Goal: Transaction & Acquisition: Purchase product/service

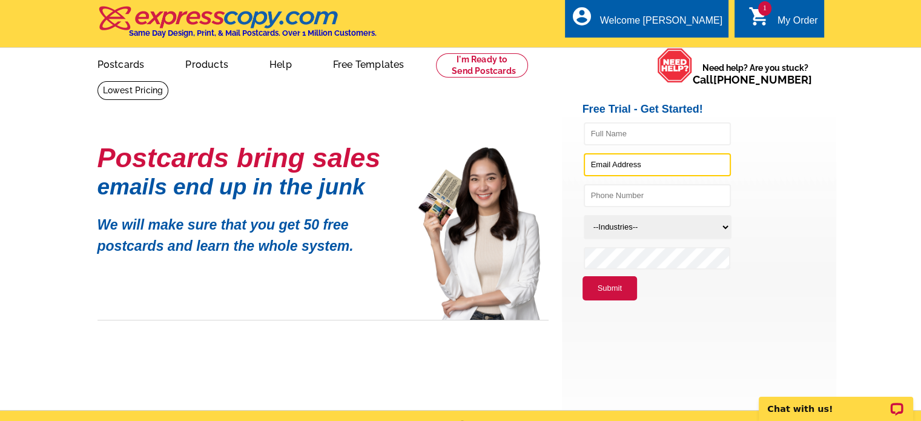
type input "[PERSON_NAME][EMAIL_ADDRESS][DOMAIN_NAME]"
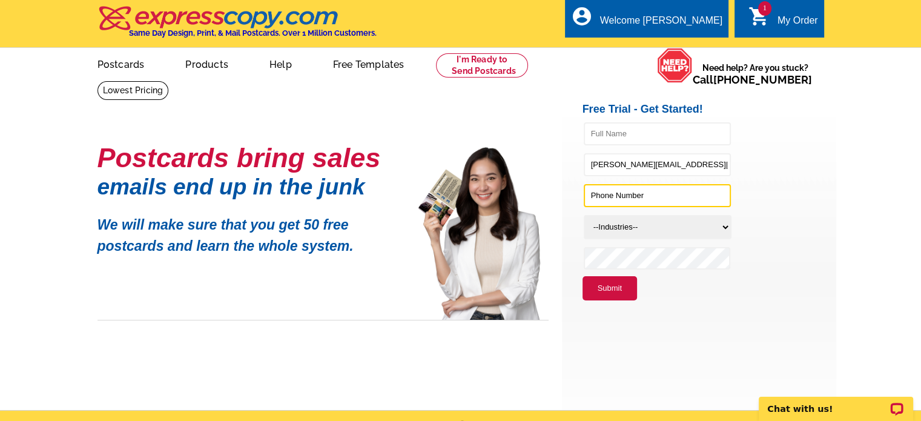
click at [607, 191] on input "text" at bounding box center [657, 195] width 147 height 23
type input "7074991099"
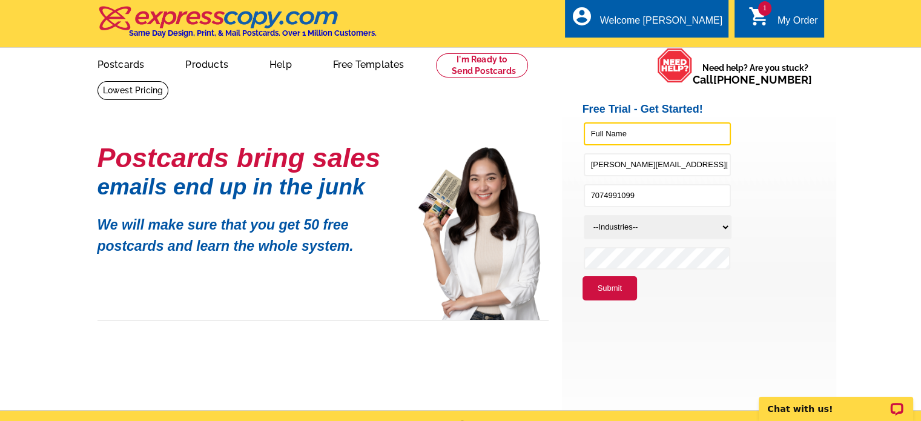
type input "Community Realty Betsy Thode"
click at [615, 289] on button "Submit" at bounding box center [609, 288] width 54 height 24
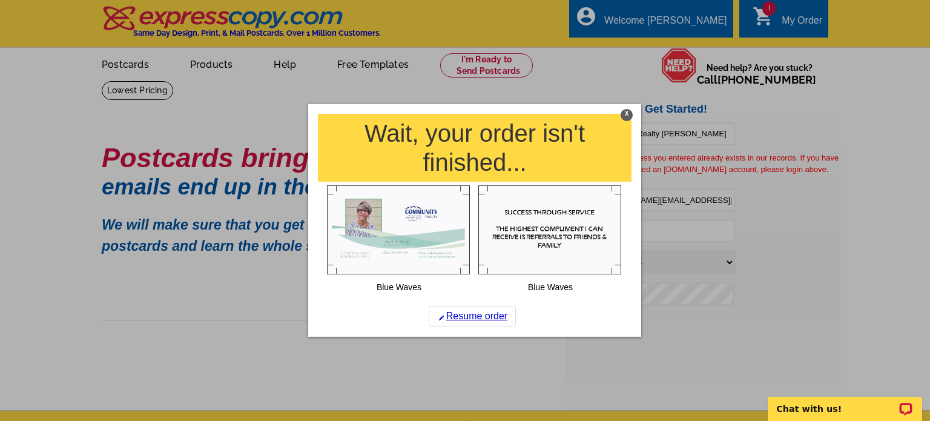
click at [783, 15] on div at bounding box center [465, 210] width 930 height 421
click at [671, 16] on div at bounding box center [465, 210] width 930 height 421
click at [624, 113] on div "X" at bounding box center [627, 114] width 12 height 12
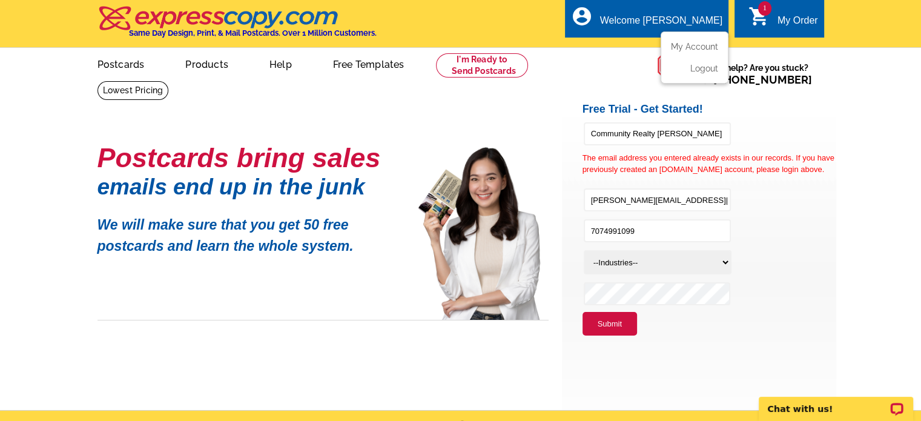
click at [662, 16] on div "Welcome [PERSON_NAME]" at bounding box center [661, 23] width 122 height 17
click at [698, 45] on link "My Account" at bounding box center [692, 46] width 52 height 11
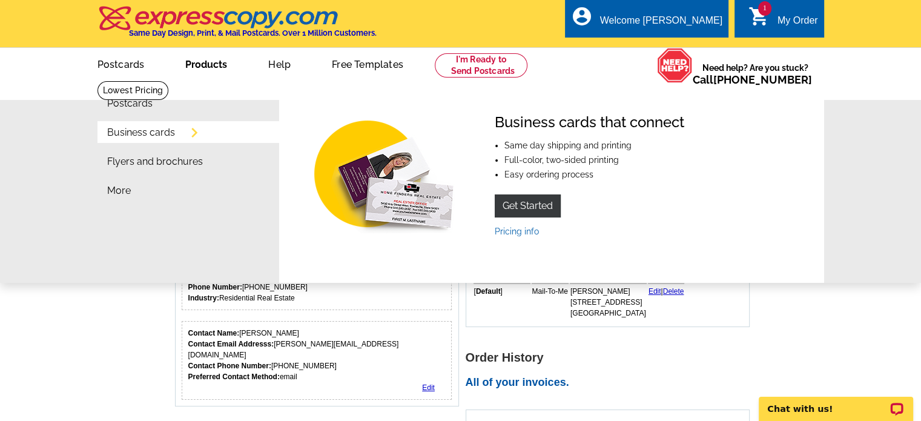
click at [148, 129] on link "Business cards" at bounding box center [141, 133] width 68 height 10
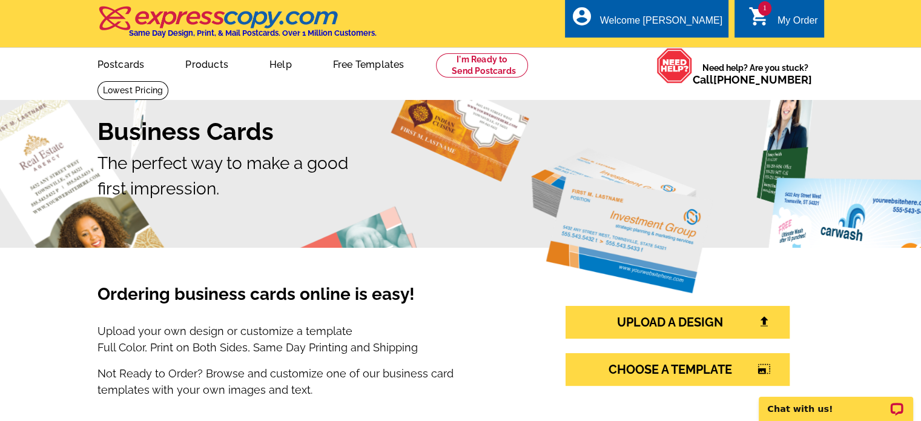
click at [763, 14] on span "1" at bounding box center [764, 8] width 13 height 15
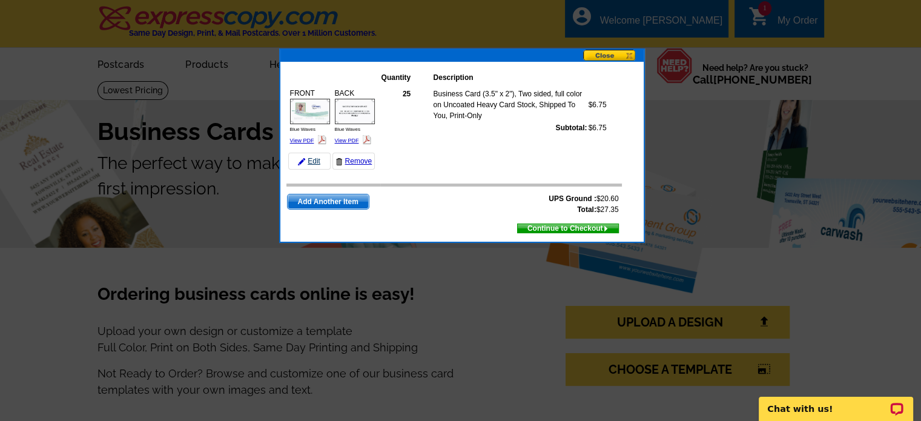
click at [313, 159] on link "Edit" at bounding box center [309, 161] width 42 height 17
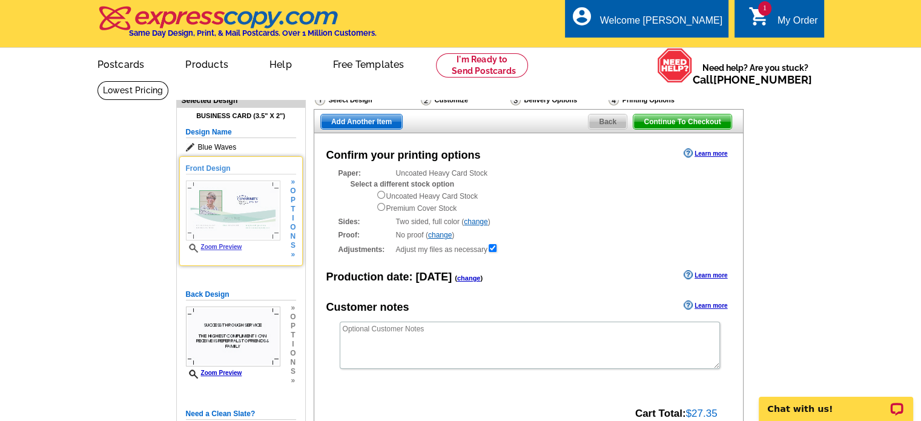
click at [240, 211] on img at bounding box center [233, 210] width 94 height 60
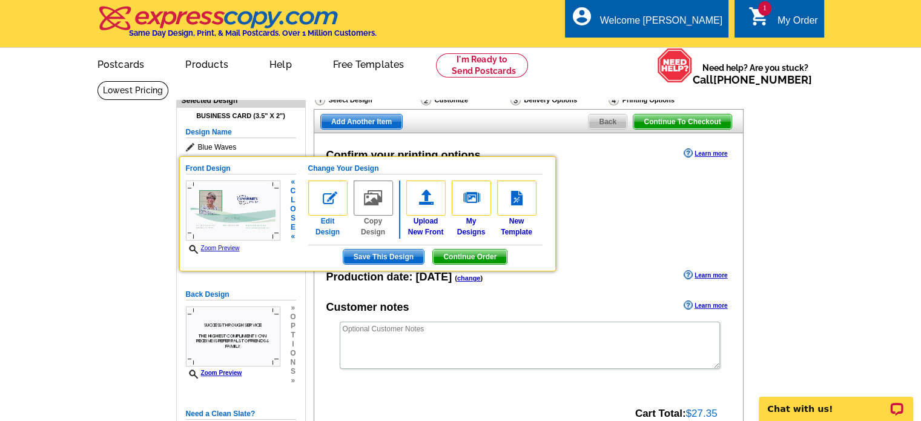
click at [329, 199] on img at bounding box center [327, 197] width 39 height 35
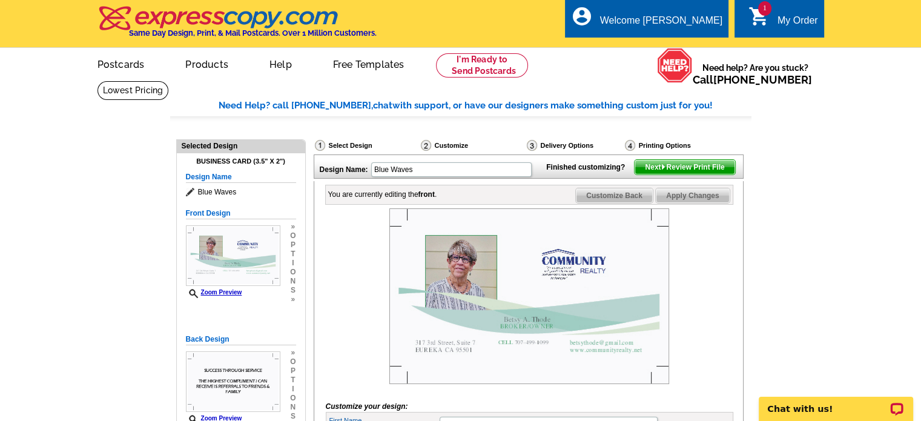
click at [600, 369] on img at bounding box center [529, 296] width 280 height 176
click at [450, 361] on img at bounding box center [529, 296] width 280 height 176
click at [579, 334] on img at bounding box center [529, 296] width 280 height 176
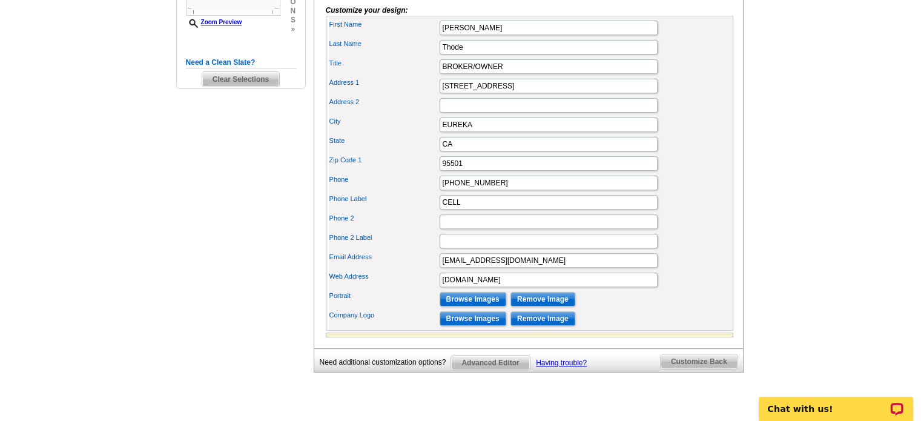
scroll to position [424, 0]
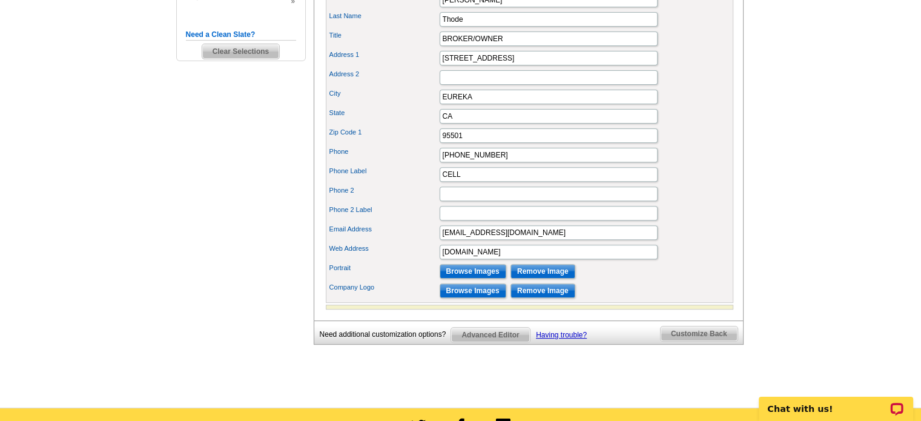
click at [479, 342] on span "Advanced Editor" at bounding box center [490, 335] width 78 height 15
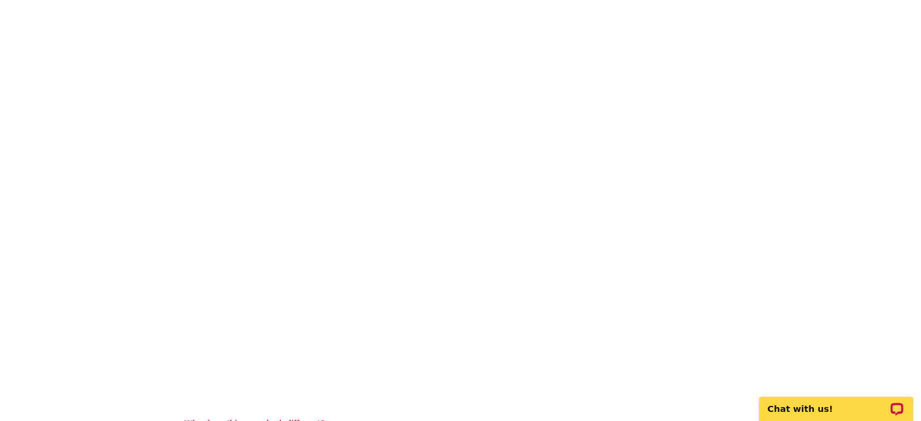
scroll to position [242, 0]
